Goal: Task Accomplishment & Management: Use online tool/utility

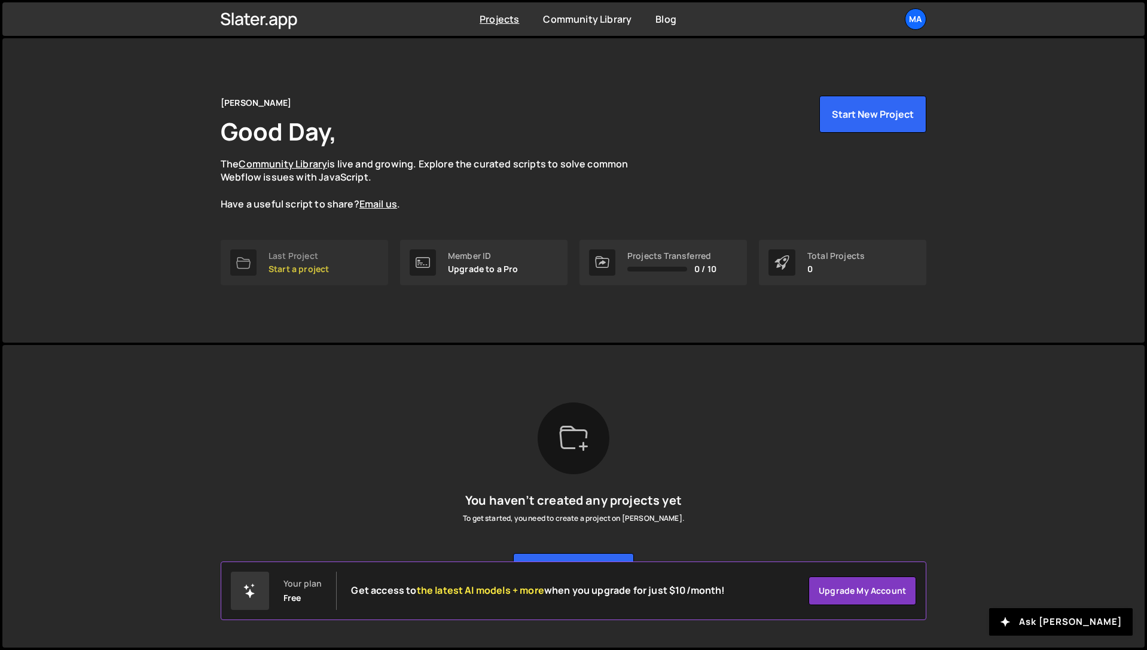
click at [297, 272] on p "Start a project" at bounding box center [299, 269] width 60 height 10
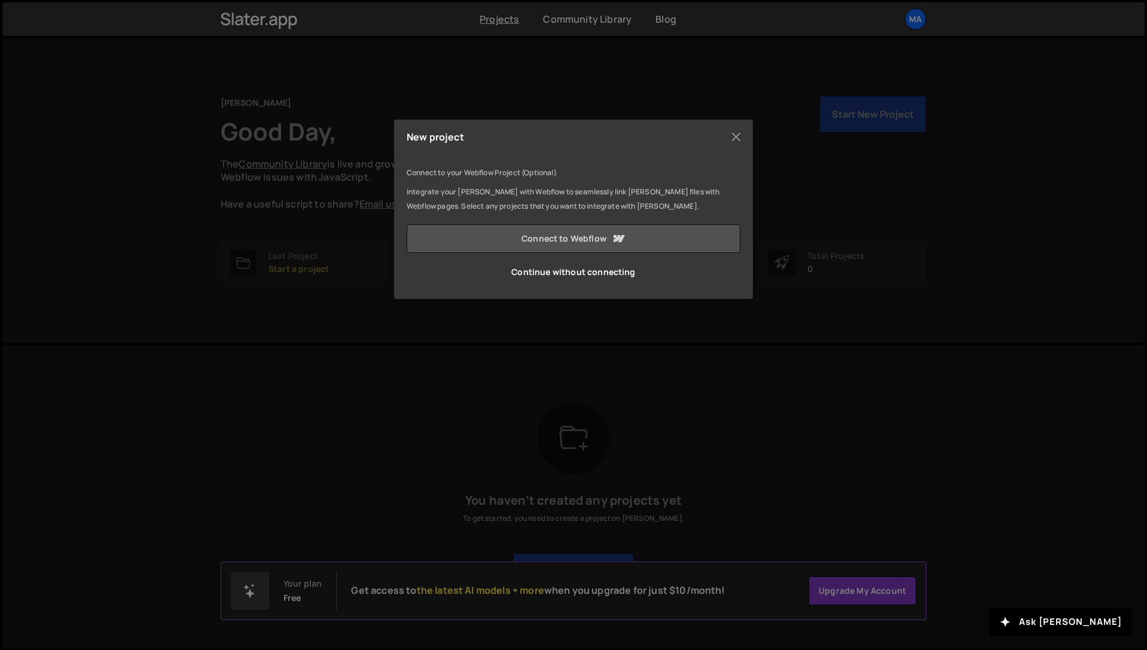
click at [573, 231] on link "Connect to Webflow" at bounding box center [574, 238] width 334 height 29
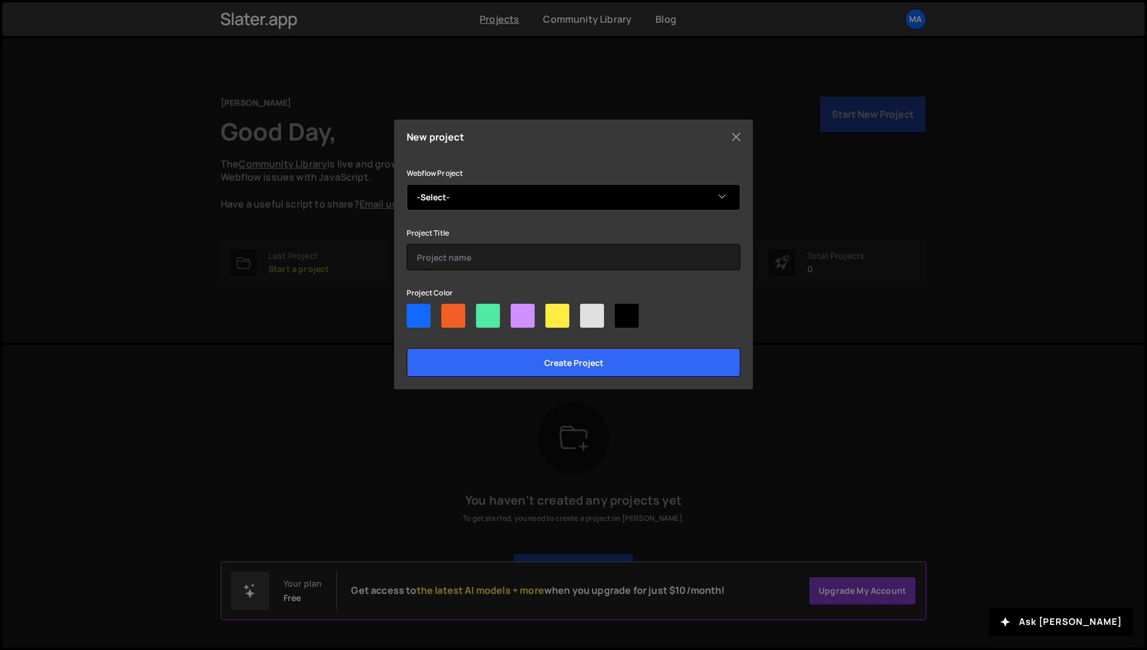
click at [485, 199] on select "-Select- Practice Portfolio Site" at bounding box center [574, 197] width 334 height 26
select select "684fcca4c85e6fc8bdc49868"
click at [407, 184] on select "-Select- Practice Portfolio Site" at bounding box center [574, 197] width 334 height 26
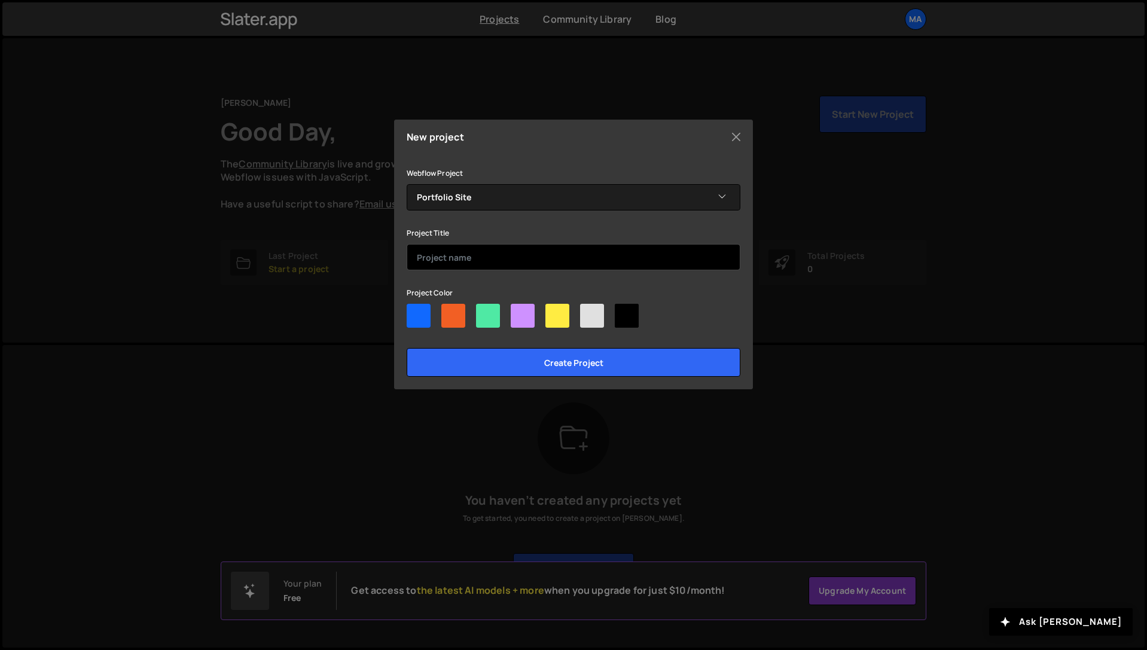
click at [489, 255] on input "text" at bounding box center [574, 257] width 334 height 26
type input "[PERSON_NAME]'s Website"
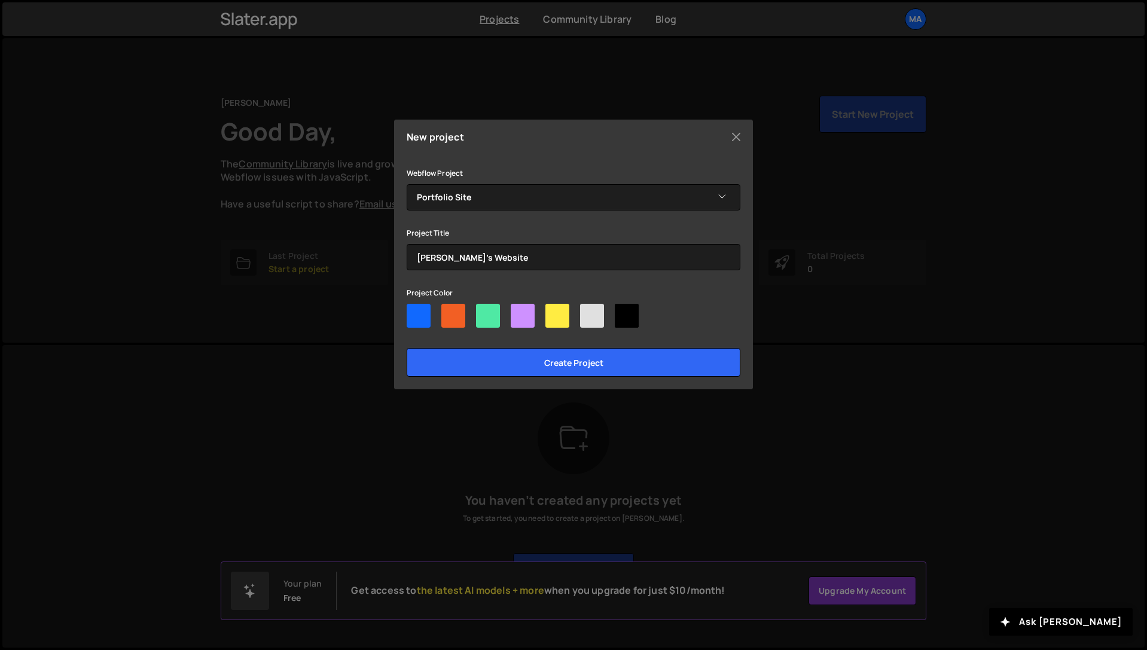
click at [426, 319] on div at bounding box center [419, 316] width 24 height 24
click at [415, 312] on input"] "radio" at bounding box center [411, 308] width 8 height 8
radio input"] "true"
click at [557, 324] on div at bounding box center [558, 316] width 24 height 24
click at [553, 312] on input"] "radio" at bounding box center [550, 308] width 8 height 8
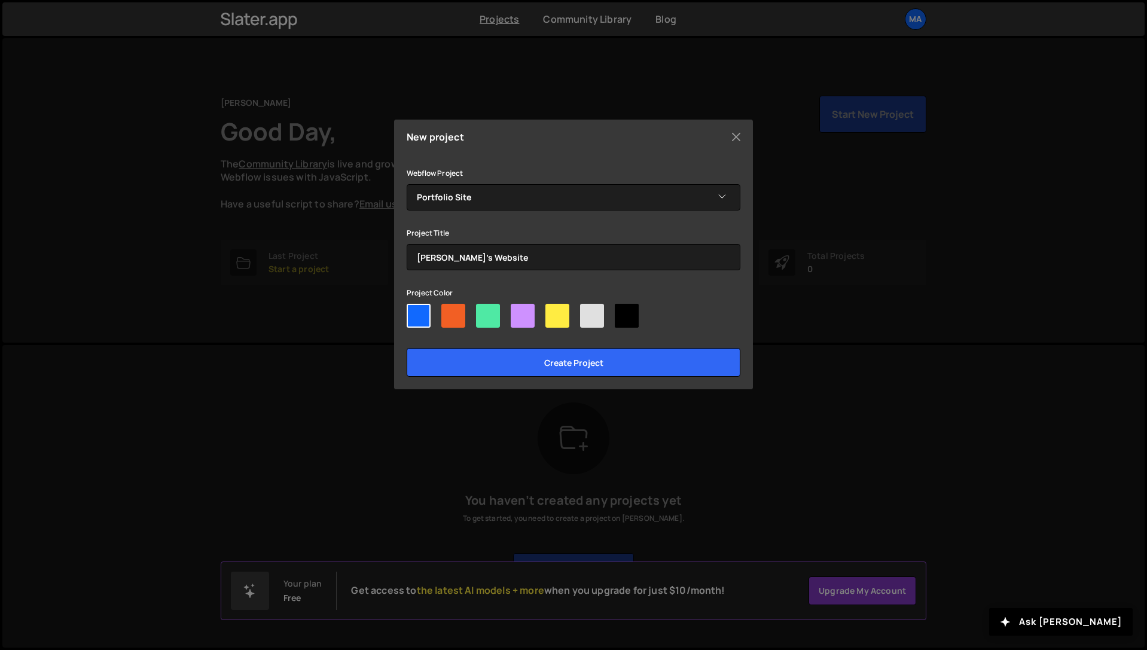
radio input"] "true"
click at [492, 324] on div at bounding box center [488, 316] width 24 height 24
click at [484, 312] on input"] "radio" at bounding box center [480, 308] width 8 height 8
radio input"] "true"
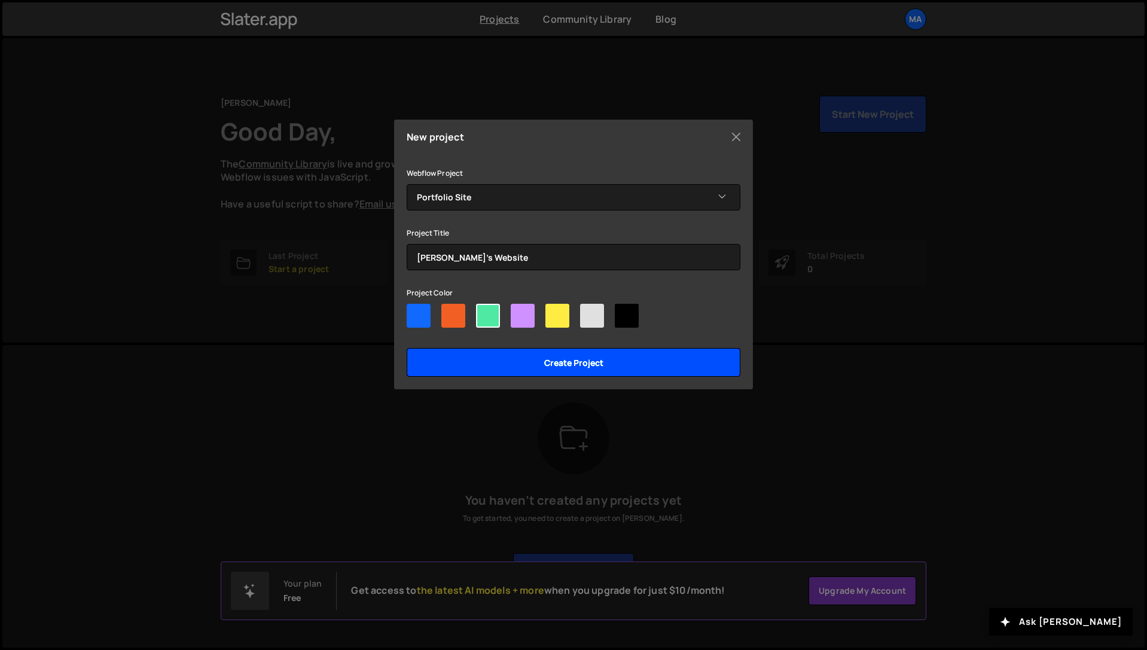
click at [570, 364] on input "Create project" at bounding box center [574, 362] width 334 height 29
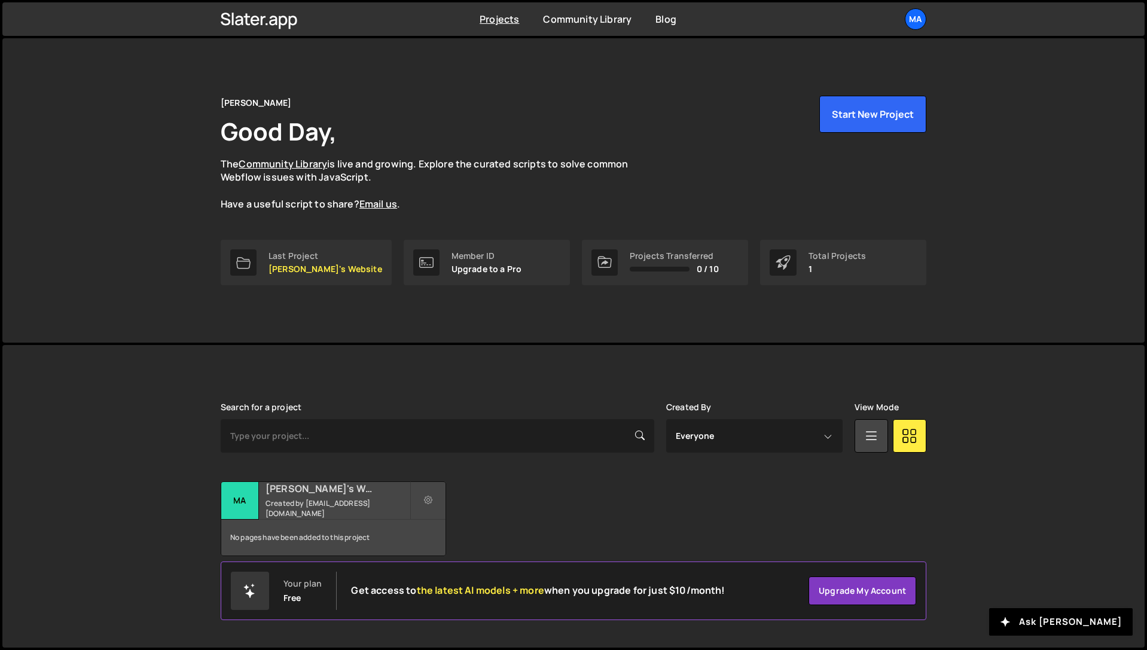
click at [317, 494] on h2 "[PERSON_NAME]'s Website" at bounding box center [338, 488] width 144 height 13
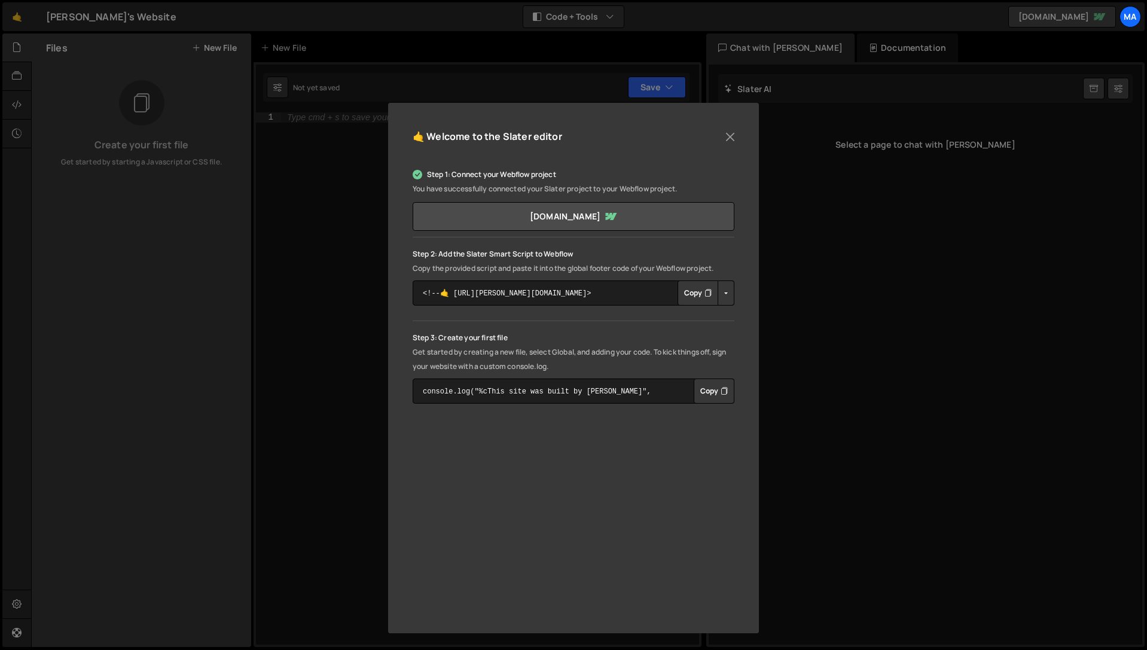
scroll to position [31, 0]
click at [695, 293] on button "Copy" at bounding box center [698, 293] width 41 height 25
